Goal: Transaction & Acquisition: Purchase product/service

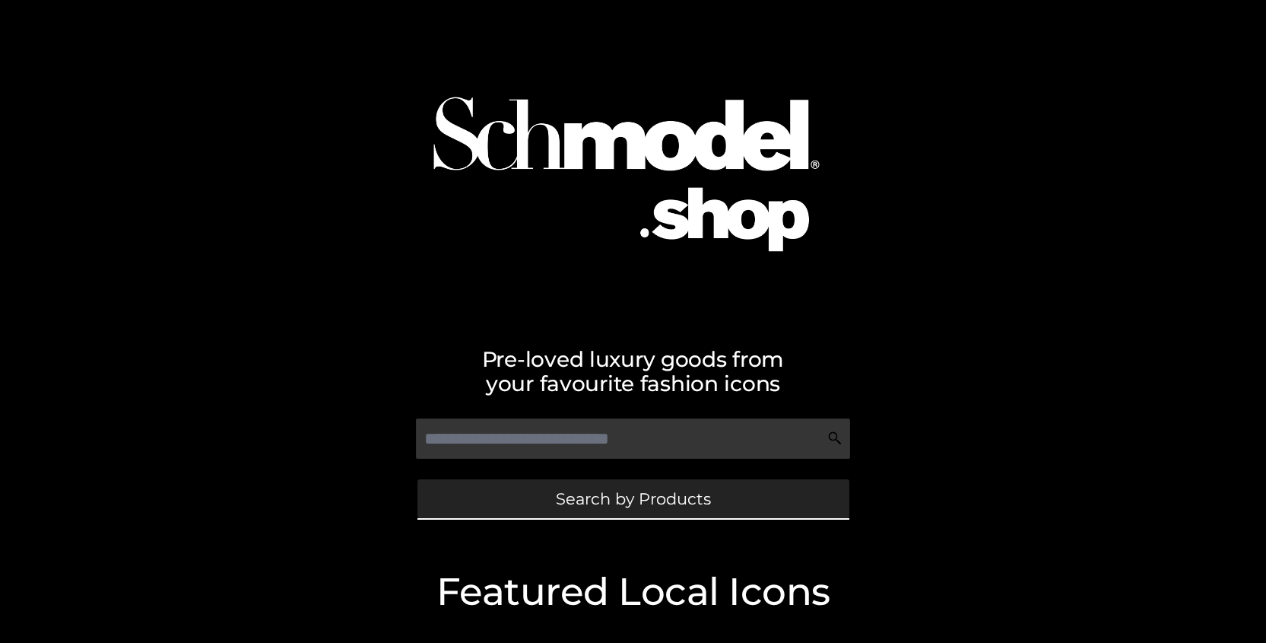
click at [595, 506] on span "Search by Products" at bounding box center [633, 499] width 155 height 16
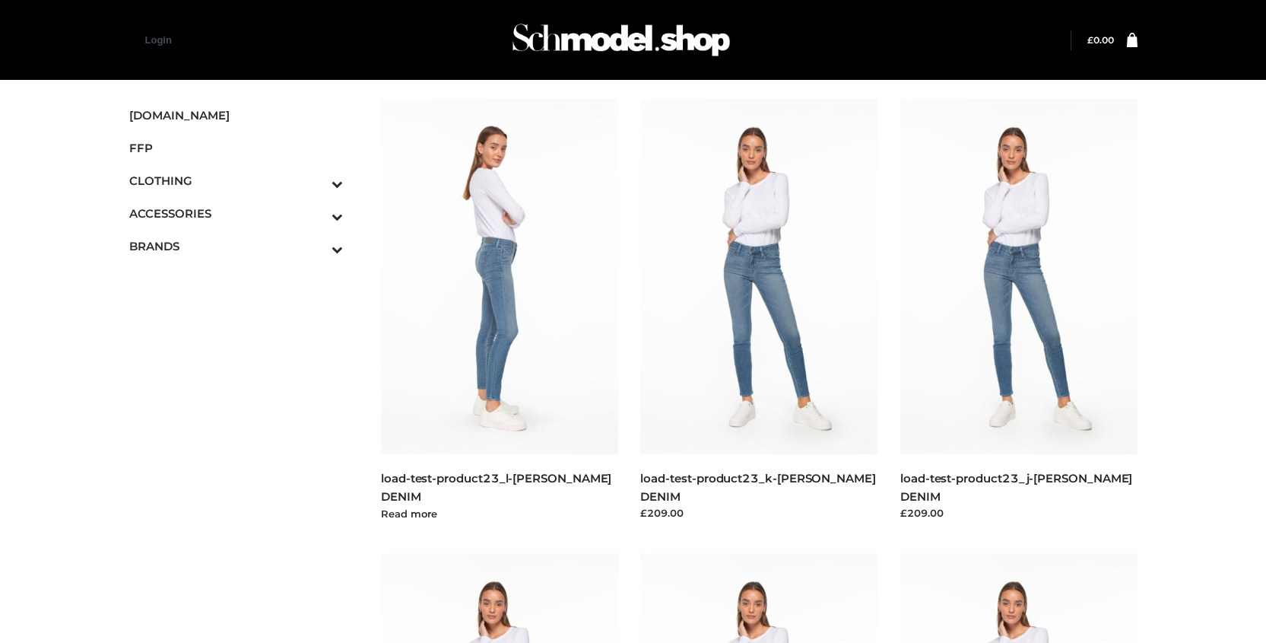
click at [529, 308] on img at bounding box center [499, 276] width 237 height 355
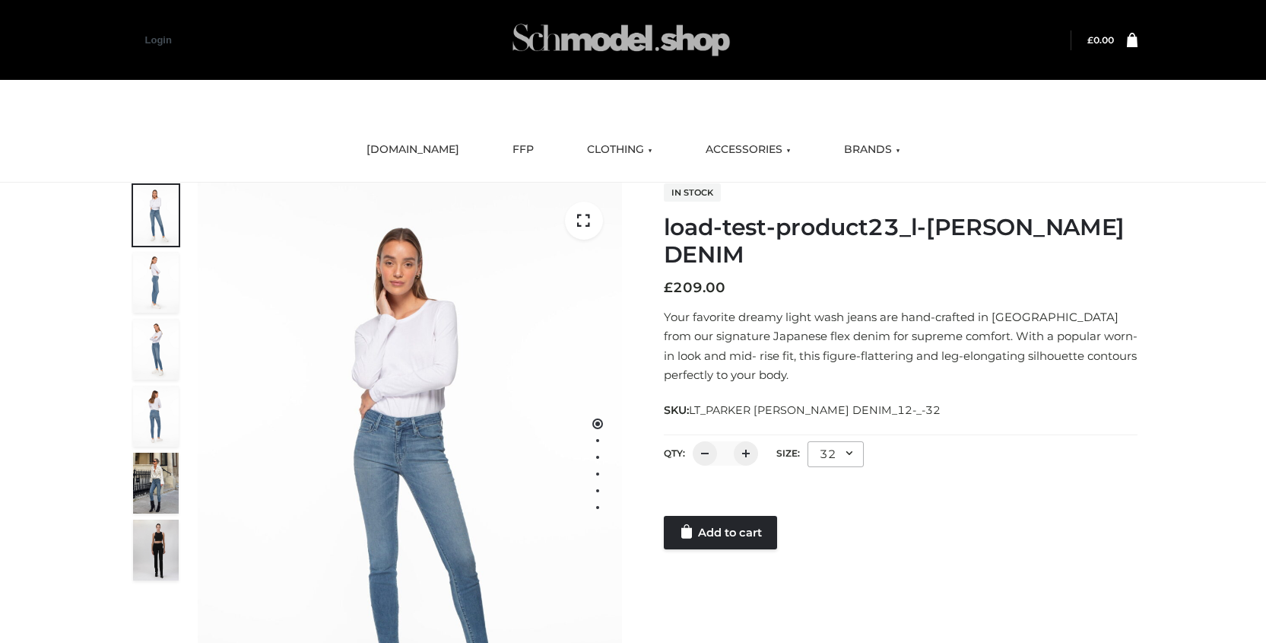
click at [628, 49] on img at bounding box center [621, 40] width 228 height 60
